Goal: Use online tool/utility

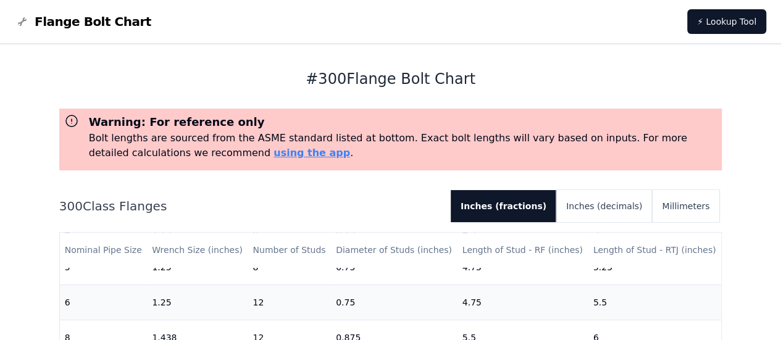
click at [22, 22] on img at bounding box center [22, 21] width 15 height 15
click at [58, 23] on span "Flange Bolt Chart" at bounding box center [93, 21] width 117 height 17
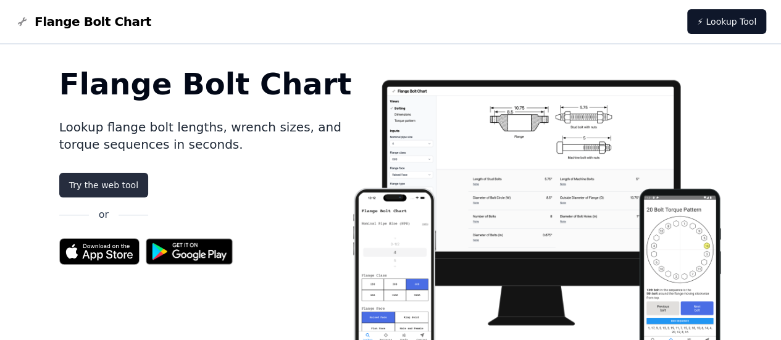
click at [101, 191] on link "Try the web tool" at bounding box center [103, 185] width 89 height 25
